Goal: Transaction & Acquisition: Book appointment/travel/reservation

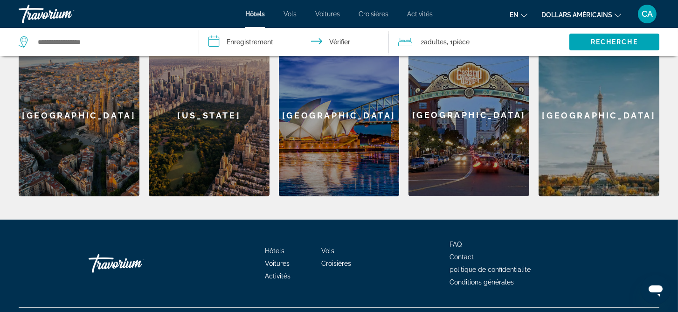
scroll to position [428, 0]
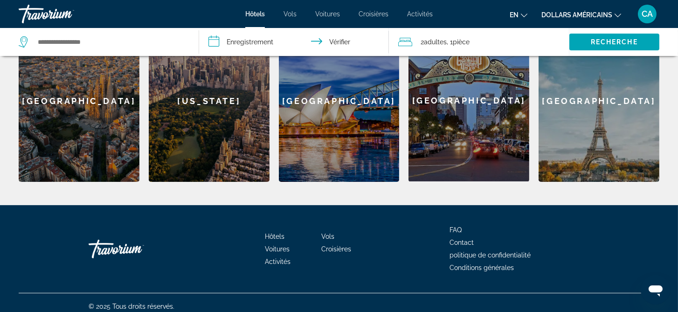
click at [94, 120] on div "[GEOGRAPHIC_DATA]" at bounding box center [79, 101] width 121 height 162
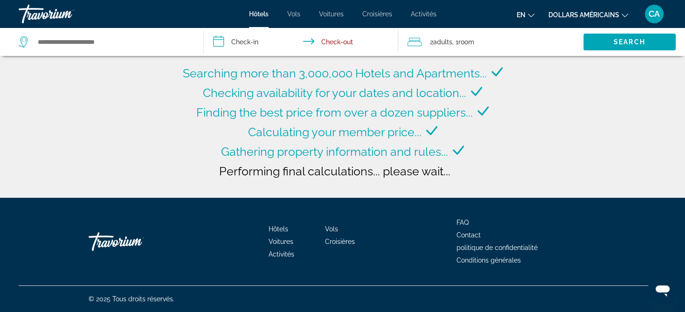
type input "**********"
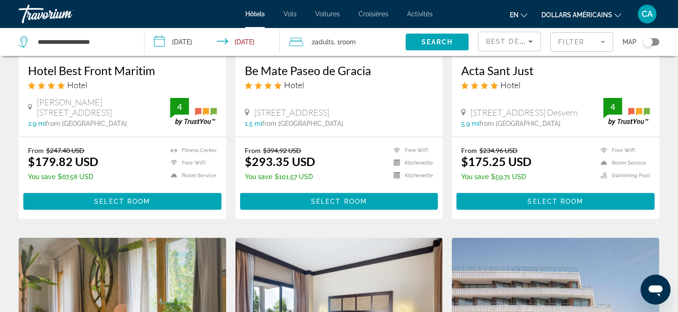
scroll to position [560, 0]
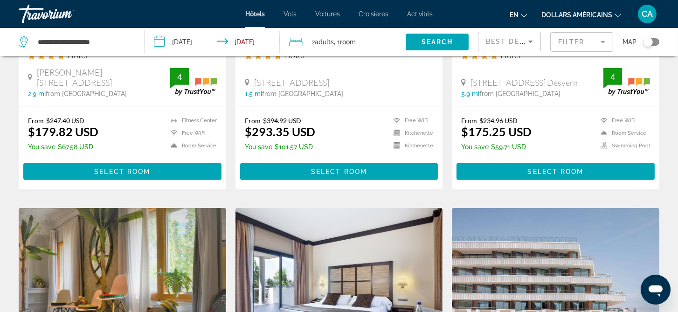
click at [576, 12] on font "dollars américains" at bounding box center [577, 14] width 71 height 7
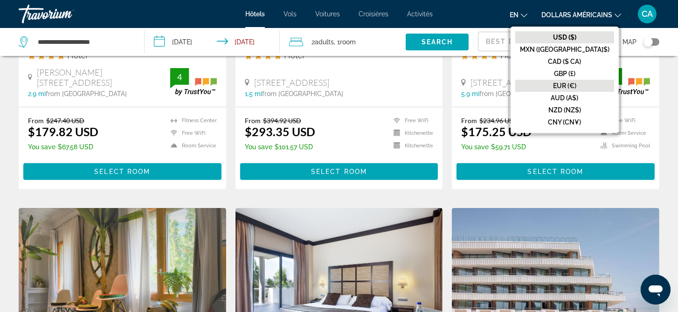
click at [577, 82] on font "EUR (€)" at bounding box center [564, 85] width 23 height 7
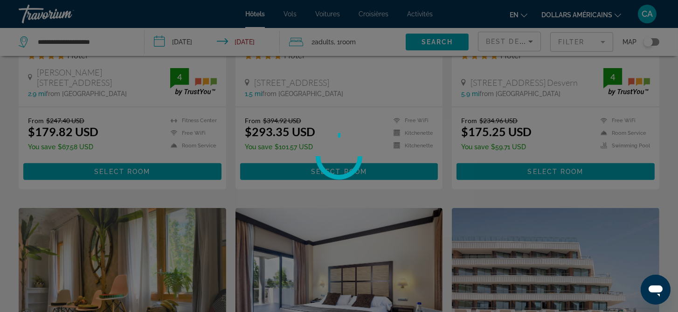
scroll to position [0, 0]
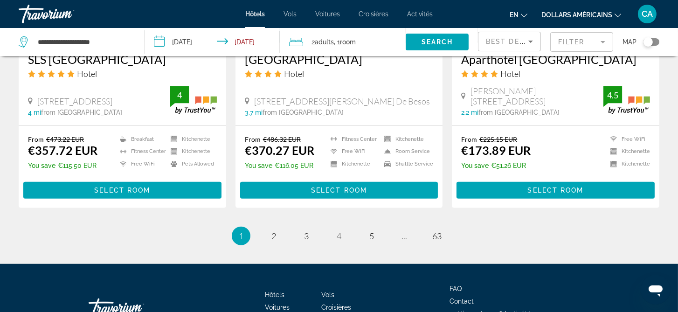
scroll to position [1213, 0]
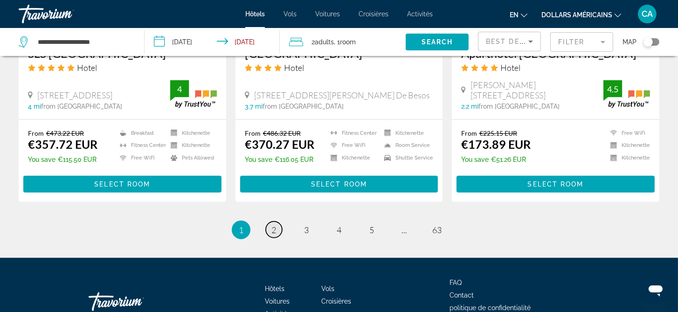
click at [275, 231] on span "2" at bounding box center [273, 230] width 5 height 10
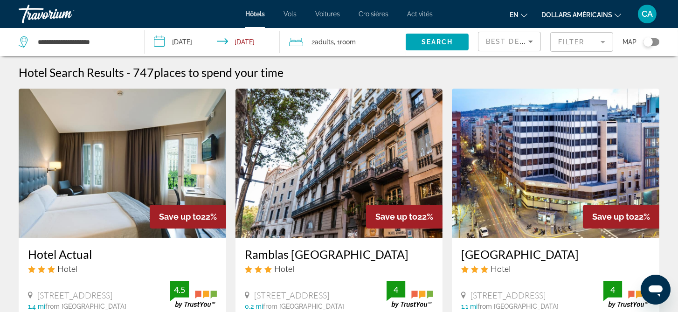
click at [585, 43] on mat-form-field "Filter" at bounding box center [581, 42] width 63 height 20
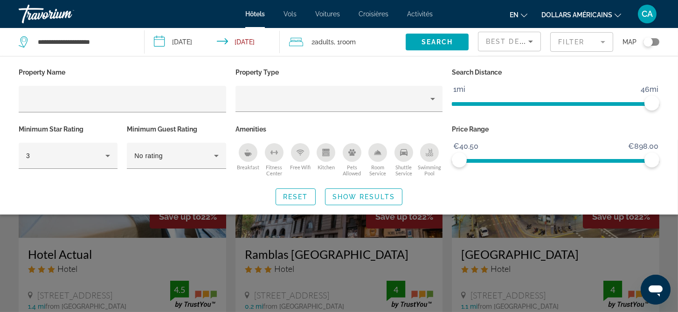
click at [524, 16] on icon "Changer de langue" at bounding box center [524, 16] width 7 height 4
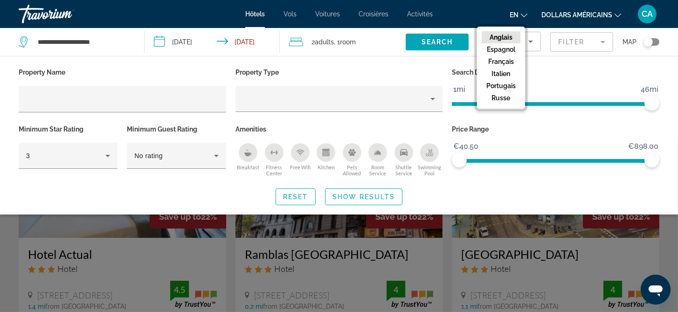
click at [504, 60] on font "Français" at bounding box center [501, 61] width 26 height 7
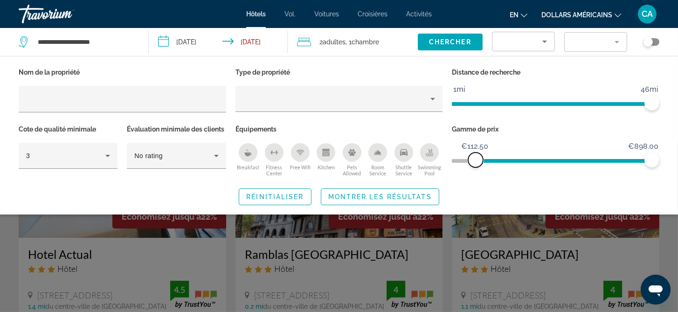
drag, startPoint x: 458, startPoint y: 161, endPoint x: 476, endPoint y: 161, distance: 18.2
click at [476, 161] on span "ngx-slider" at bounding box center [475, 160] width 15 height 15
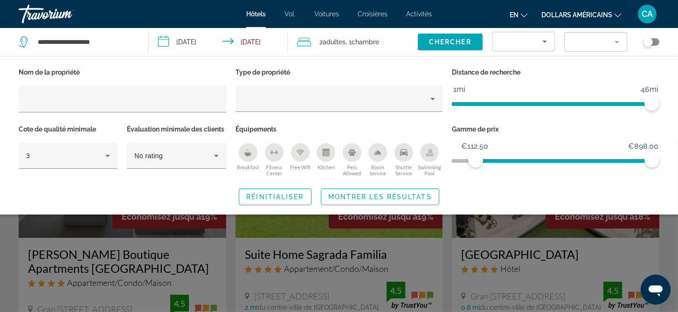
click at [528, 41] on div "Sort by" at bounding box center [521, 41] width 42 height 11
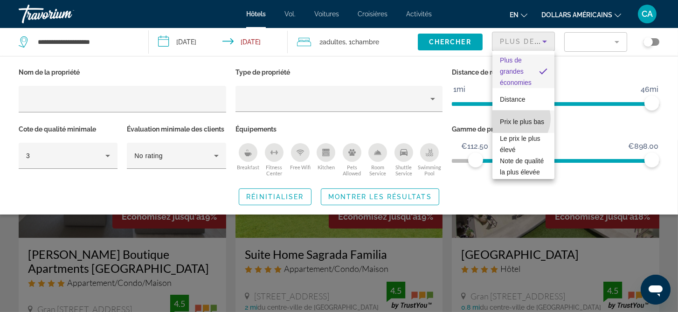
click at [515, 118] on font "Prix ​​le plus bas" at bounding box center [522, 121] width 44 height 7
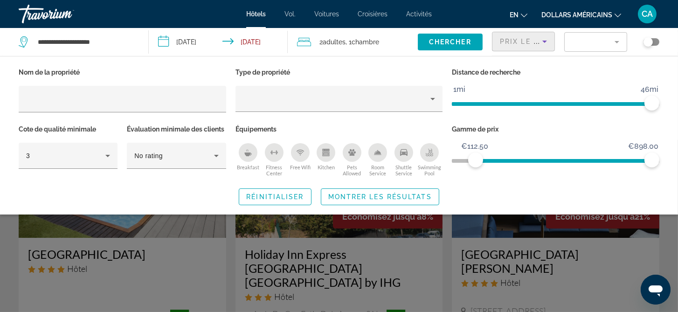
click at [635, 259] on div "Search widget" at bounding box center [339, 226] width 678 height 172
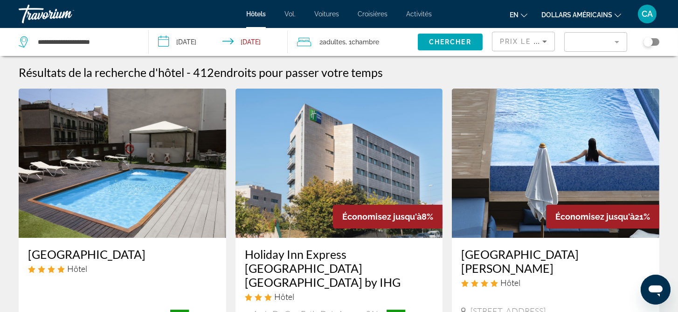
click at [546, 42] on icon "Sort by" at bounding box center [544, 41] width 11 height 11
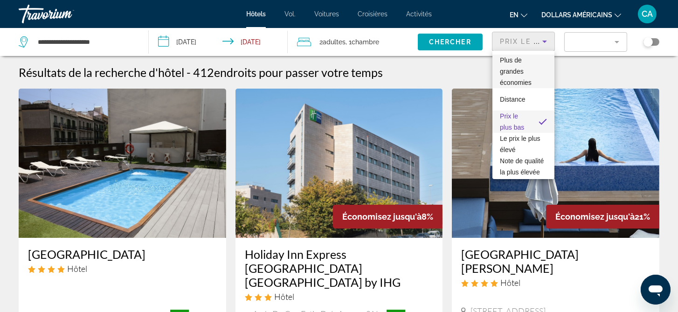
click at [516, 76] on span "Plus de grandes économies" at bounding box center [523, 72] width 47 height 34
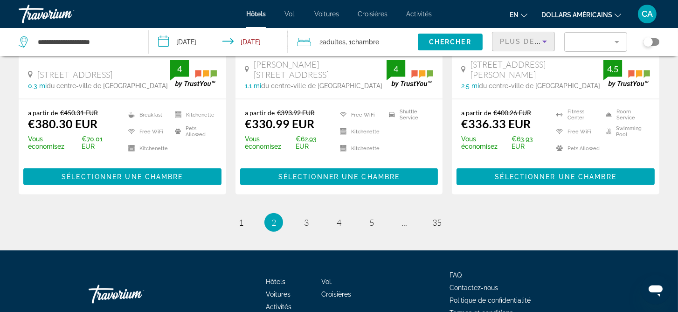
scroll to position [1353, 0]
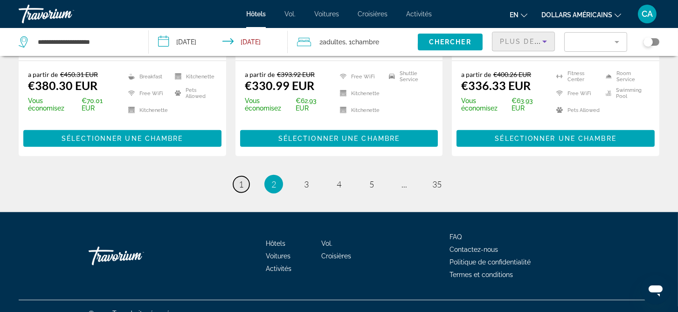
click at [243, 176] on link "page 1" at bounding box center [241, 184] width 16 height 16
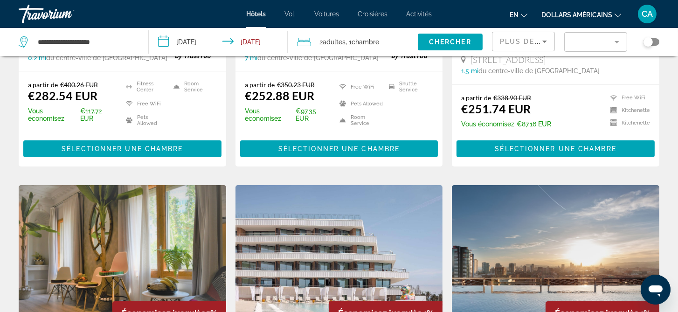
scroll to position [187, 0]
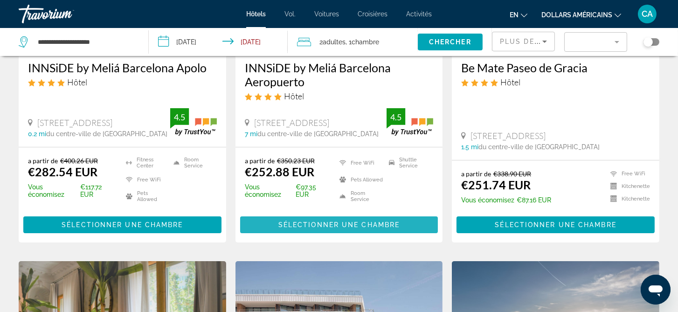
click at [306, 228] on span "Sélectionner une chambre" at bounding box center [338, 224] width 121 height 7
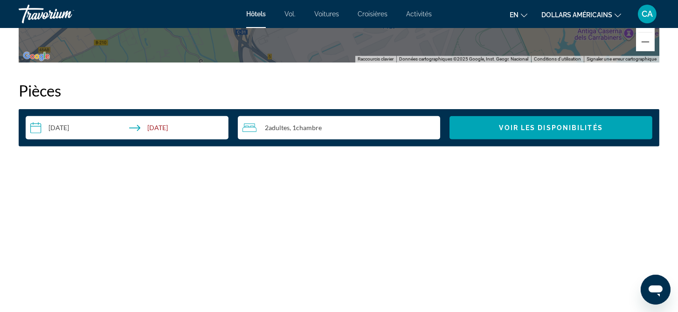
scroll to position [1166, 0]
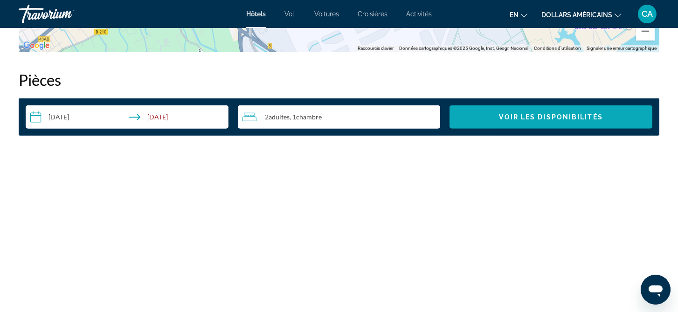
click at [514, 119] on span "Voir les disponibilités" at bounding box center [552, 116] width 104 height 7
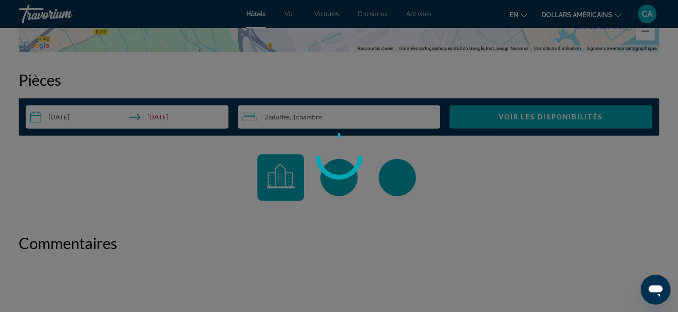
scroll to position [1181, 0]
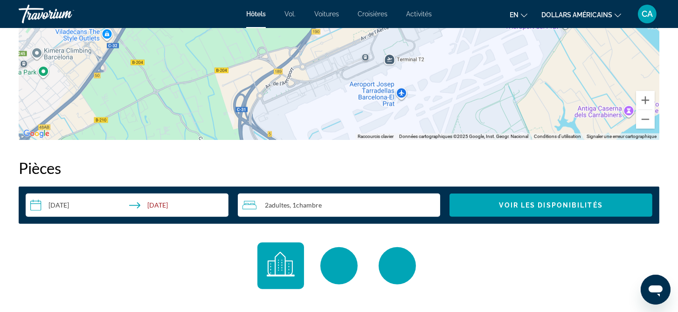
scroll to position [1026, 0]
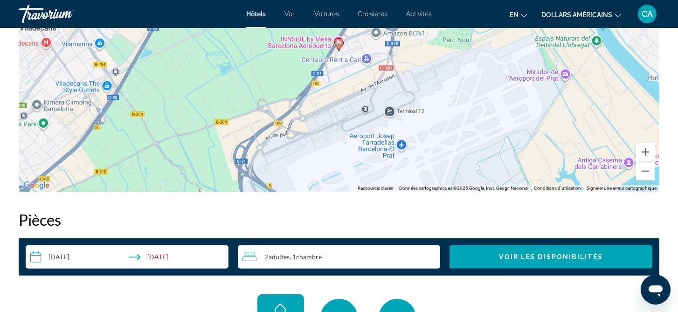
click at [291, 16] on font "Vol." at bounding box center [290, 13] width 11 height 7
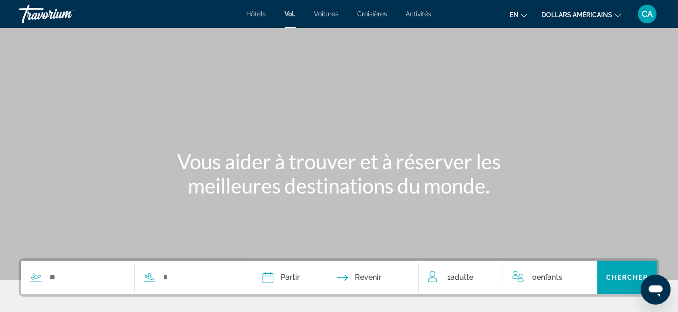
click at [581, 13] on font "dollars américains" at bounding box center [577, 14] width 71 height 7
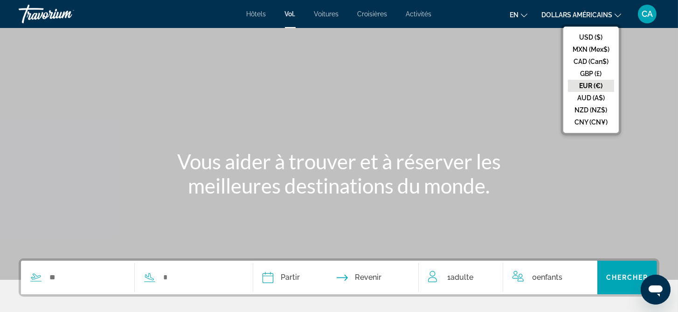
click at [591, 83] on button "EUR (€)" at bounding box center [591, 86] width 46 height 12
